Goal: Navigation & Orientation: Find specific page/section

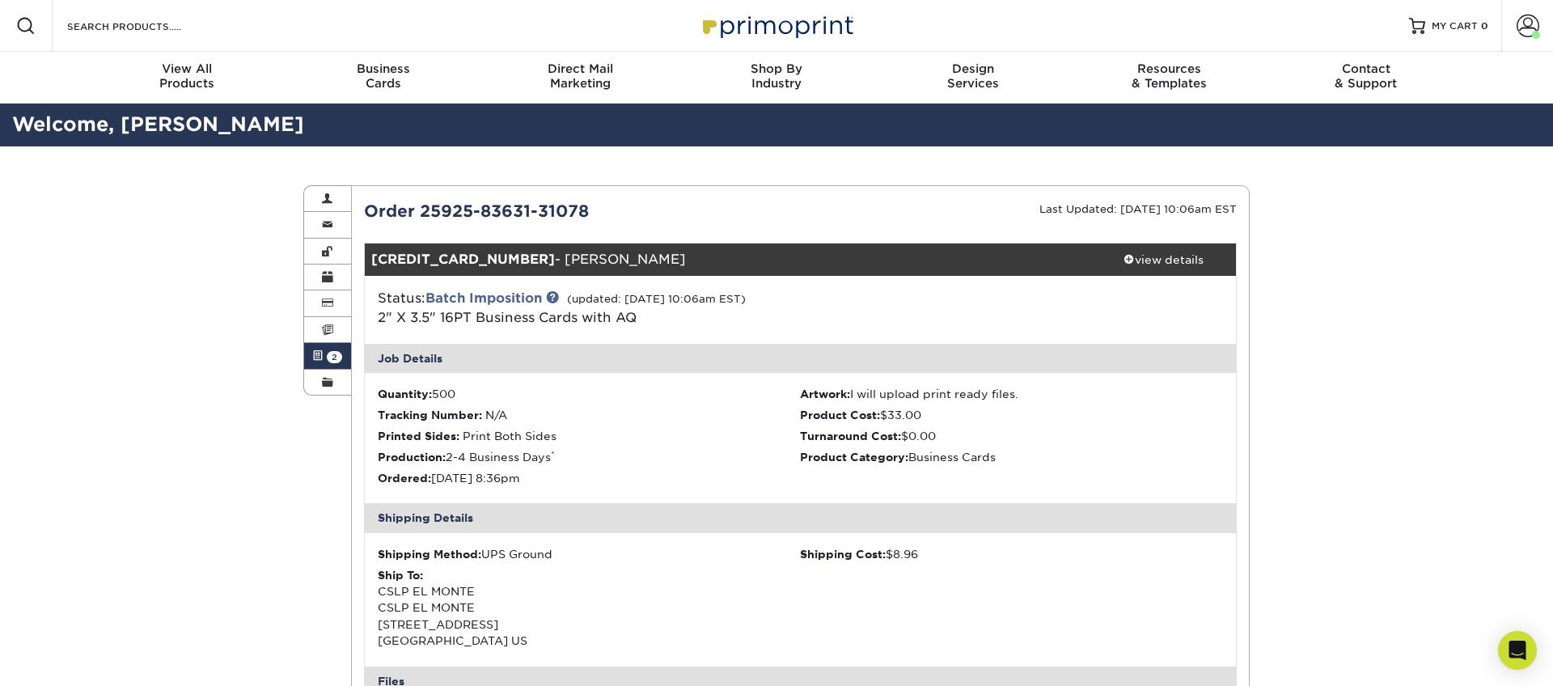
click at [798, 33] on img at bounding box center [776, 25] width 162 height 35
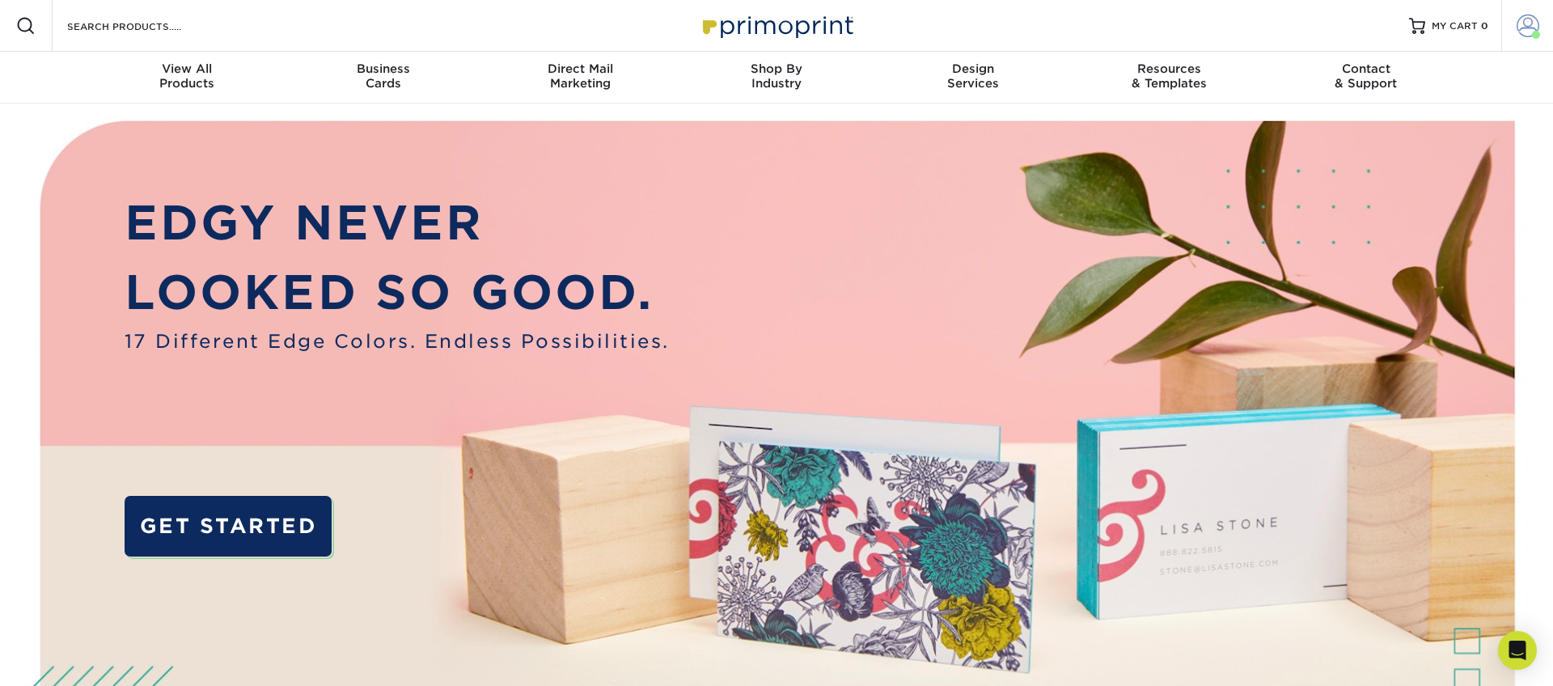
drag, startPoint x: 1519, startPoint y: 30, endPoint x: 1518, endPoint y: 39, distance: 8.9
click at [1519, 30] on span at bounding box center [1527, 26] width 23 height 23
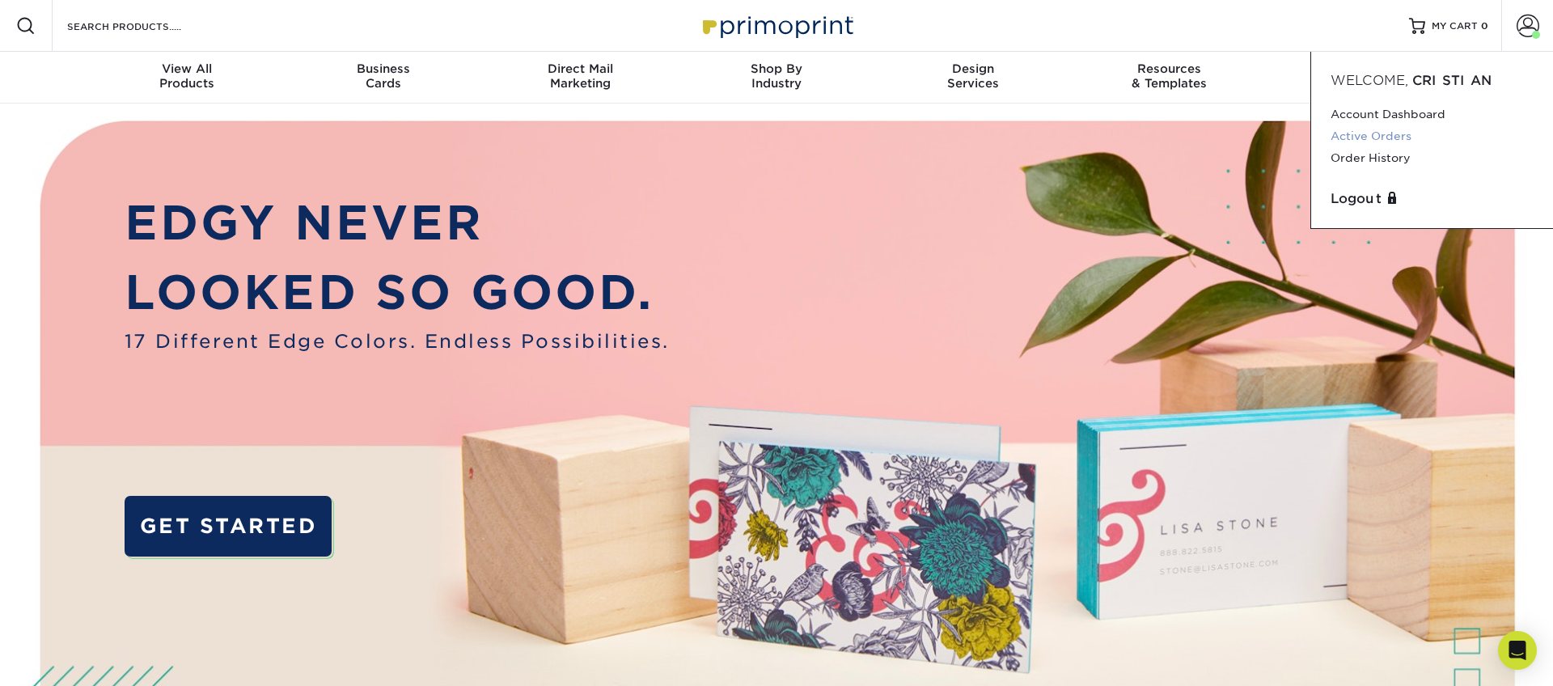
click at [1380, 137] on link "Active Orders" at bounding box center [1431, 136] width 203 height 22
